Goal: Transaction & Acquisition: Purchase product/service

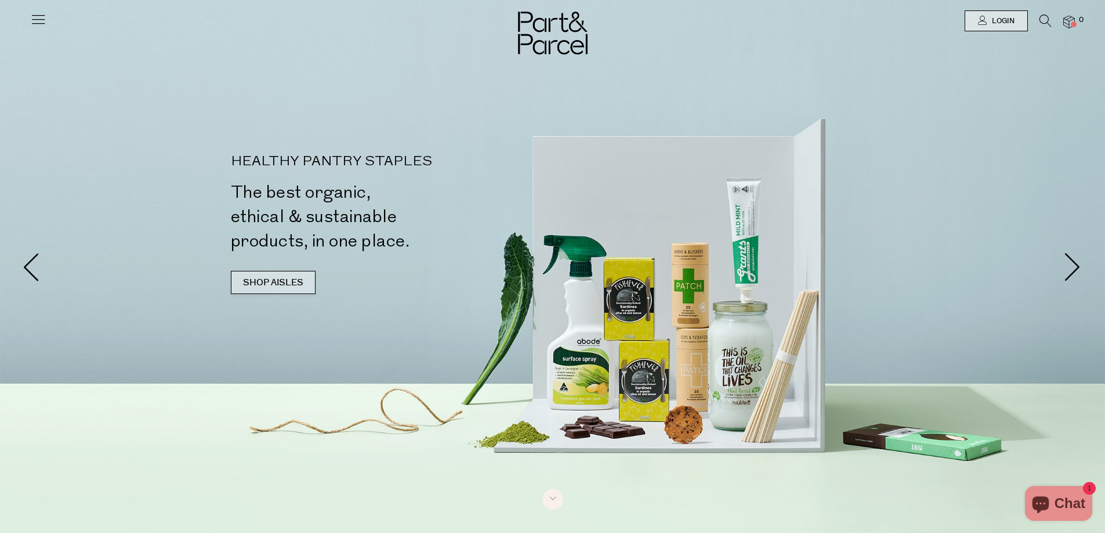
click at [262, 290] on link "SHOP AISLES" at bounding box center [273, 282] width 85 height 23
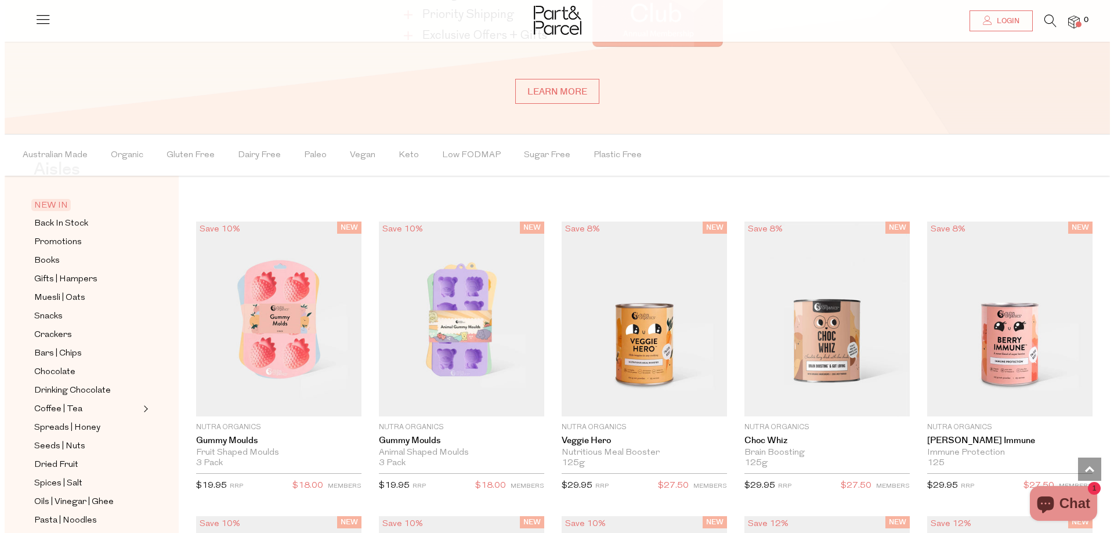
scroll to position [789, 0]
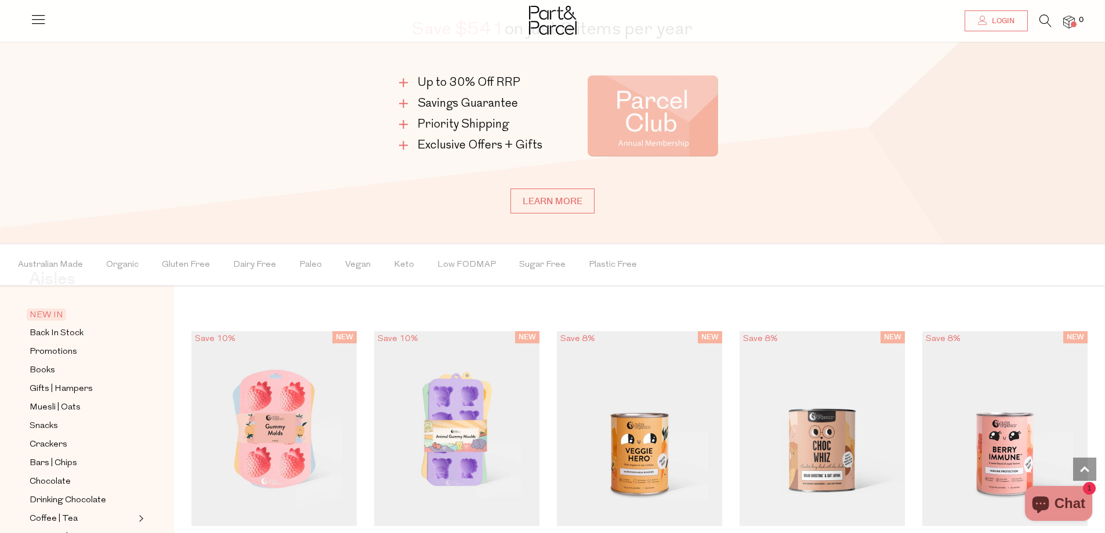
click at [1048, 15] on icon at bounding box center [1045, 21] width 12 height 13
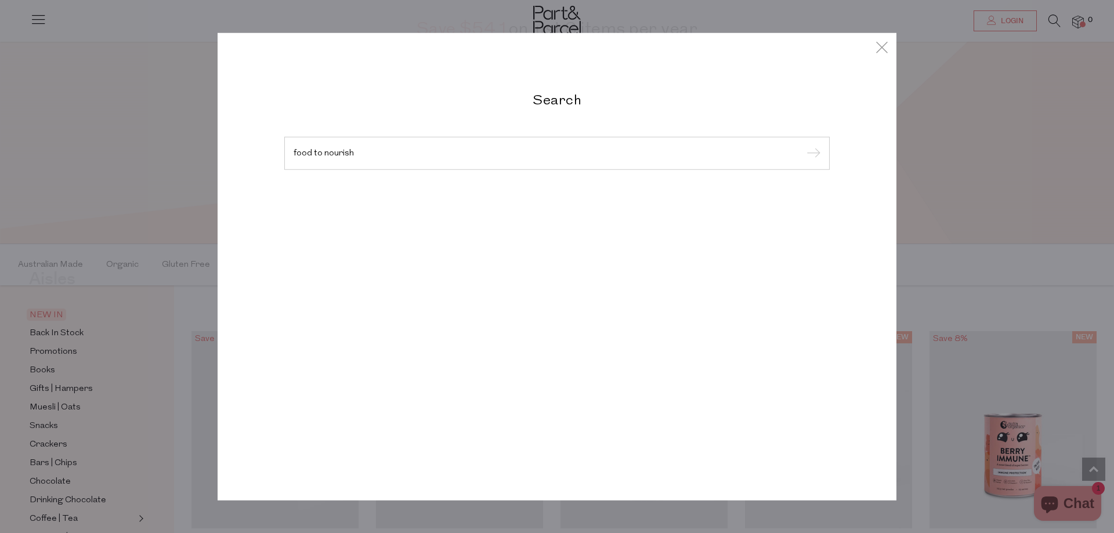
type input "food to nourish"
click at [803, 145] on input "submit" at bounding box center [811, 153] width 17 height 17
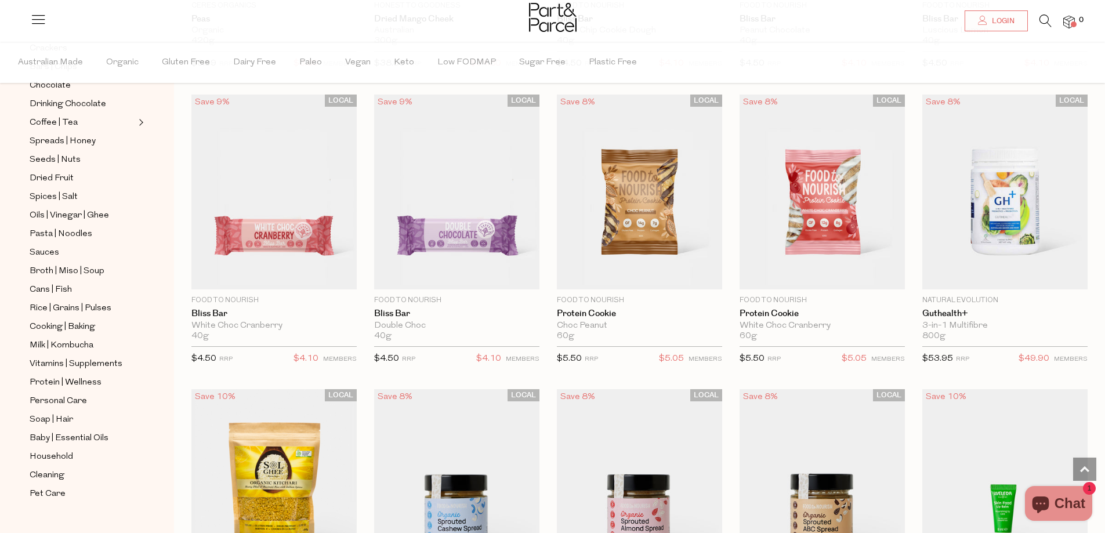
scroll to position [1813, 0]
